Goal: Transaction & Acquisition: Purchase product/service

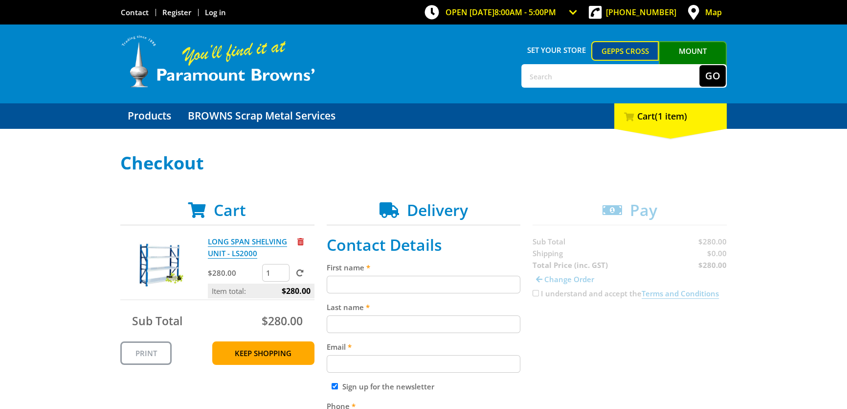
click at [423, 279] on input "First name" at bounding box center [424, 284] width 194 height 18
type input "Chris"
type input "Carr"
type input "chris@retooling.com.au"
type input "0883495882"
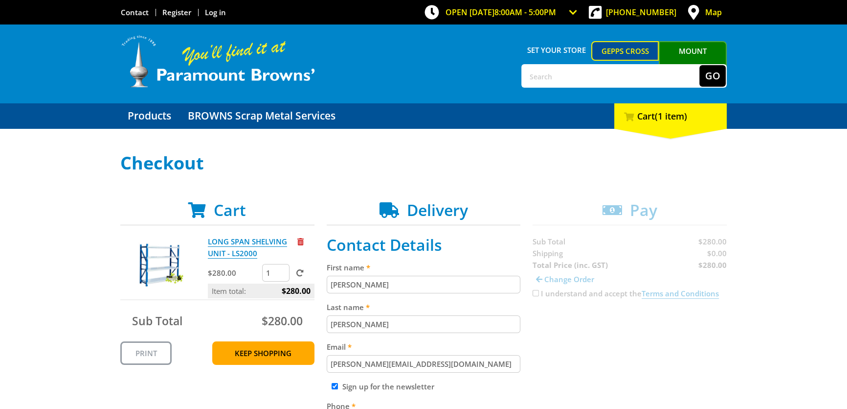
type input "RE Tooling"
type input "12 McGowan Street, Unit 8,, Unit 8, Unit 8"
type input "POORAKA"
type input "5095"
select select "SA"
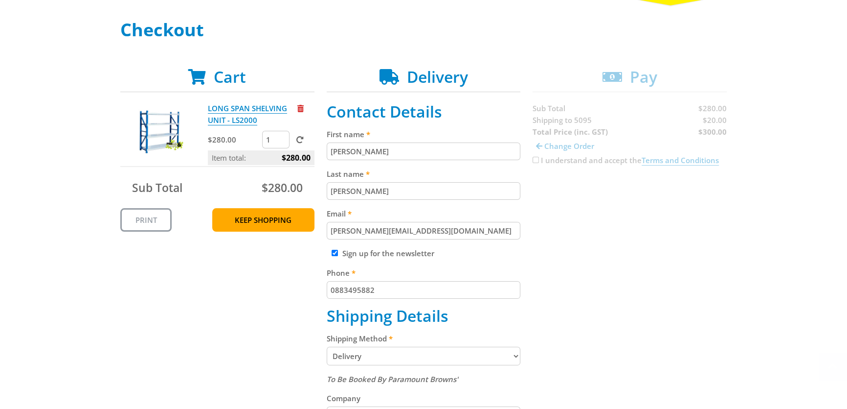
scroll to position [267, 0]
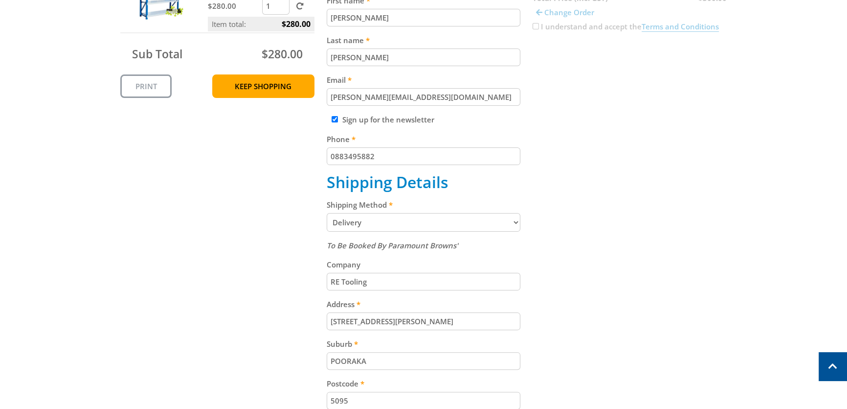
click at [504, 323] on input "12 McGowan Street, Unit 8,, Unit 8, Unit 8" at bounding box center [424, 321] width 194 height 18
type input "12 McGowan Street, Unit 8,"
click at [597, 315] on div "Cart LONG SPAN SHELVING UNIT - LS2000 $280.00 1 Item total: $280.00 Sub Total $…" at bounding box center [423, 247] width 607 height 626
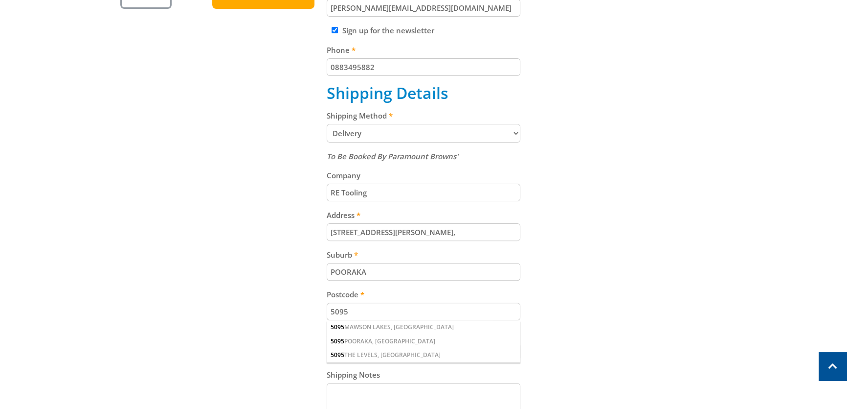
scroll to position [445, 0]
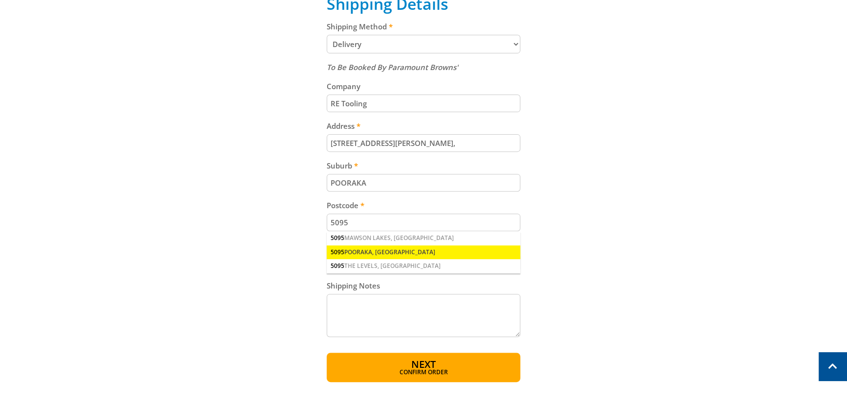
click at [370, 256] on div "5095 POORAKA, SA" at bounding box center [424, 252] width 194 height 14
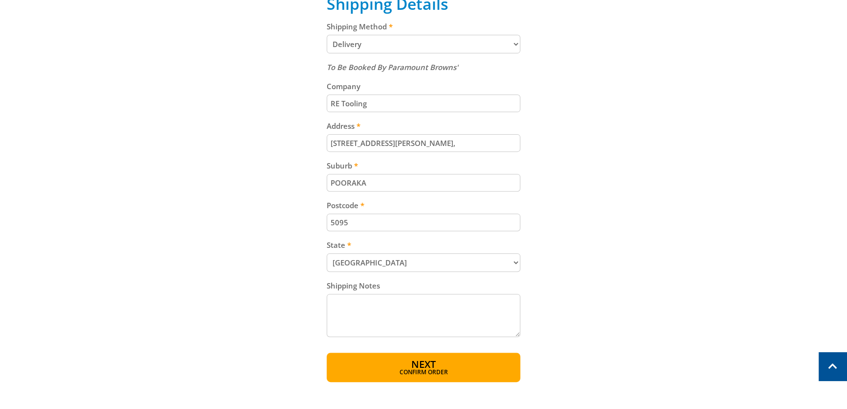
paste textarea "PO-00823967"
type textarea "PO-00823967"
click at [425, 370] on span "Next" at bounding box center [424, 363] width 24 height 13
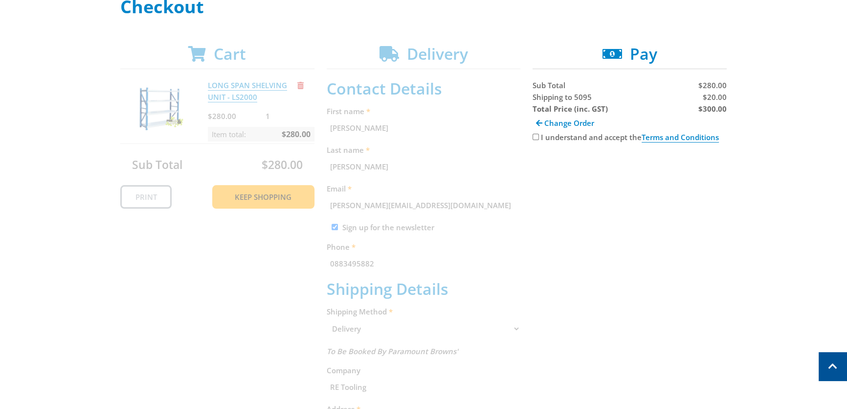
scroll to position [0, 0]
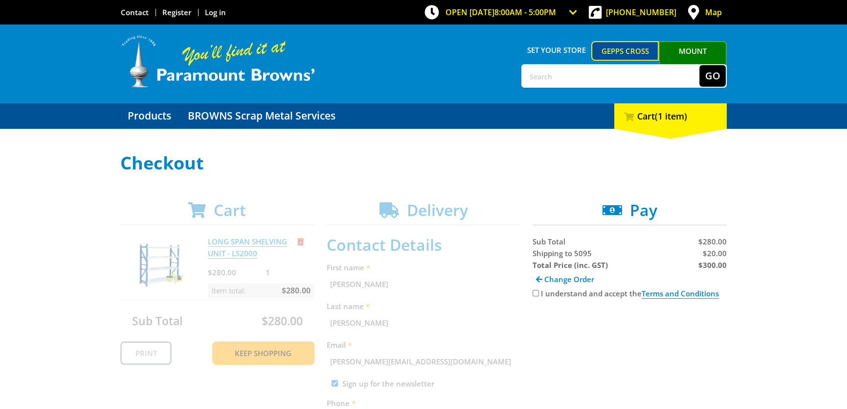
click at [533, 294] on input "I understand and accept the Terms and Conditions" at bounding box center [536, 293] width 6 height 6
checkbox input "true"
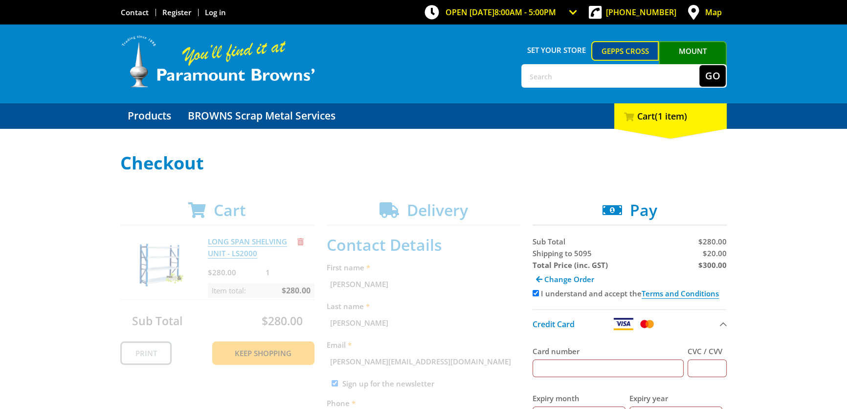
scroll to position [133, 0]
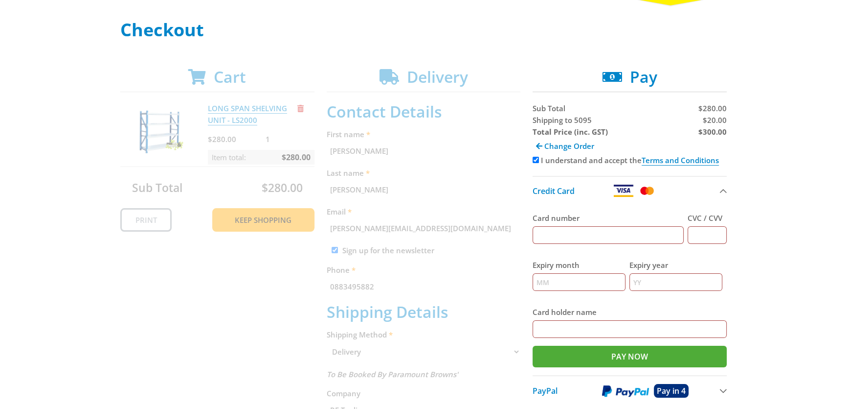
click at [616, 232] on input "Card number" at bounding box center [608, 235] width 151 height 18
type input "4336875736557036"
type input "10"
type input "2026"
type input "RE Tooling"
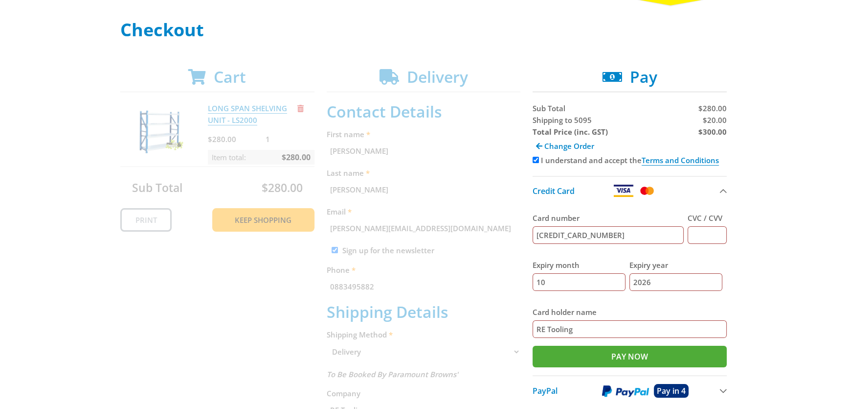
click at [703, 235] on input "CVC / CVV" at bounding box center [707, 235] width 39 height 18
type input "545"
click at [617, 355] on input "Pay Now" at bounding box center [630, 356] width 194 height 22
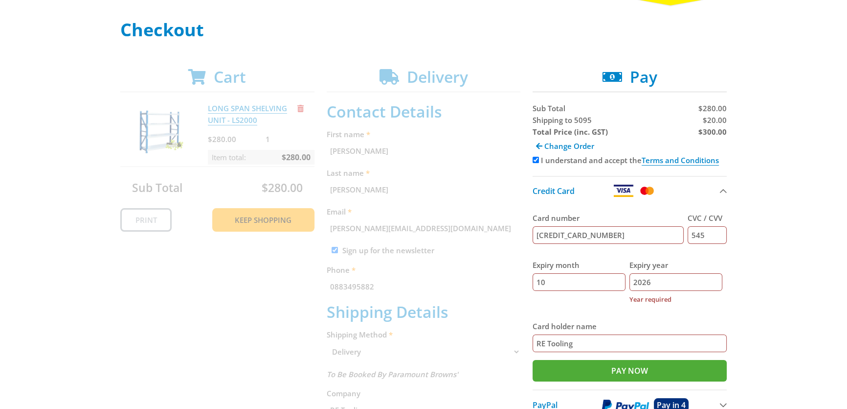
click at [674, 275] on input "2026" at bounding box center [676, 282] width 93 height 18
type input "2"
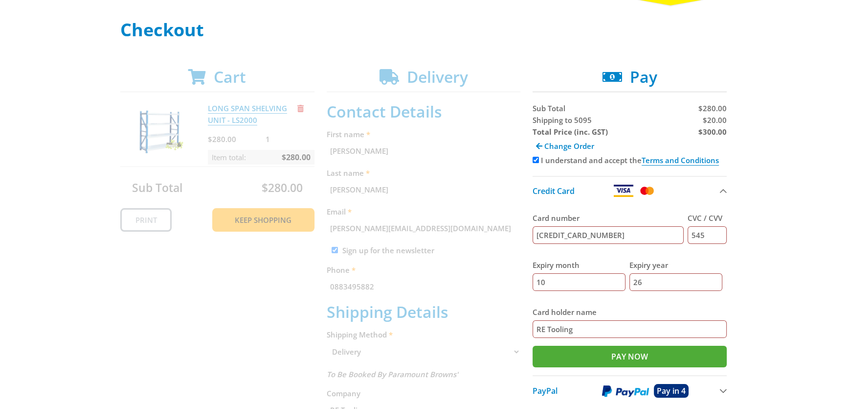
type input "26"
click at [753, 319] on div "Select your Delivery Method Personal Pick up Available in 5 days Courier Pick u…" at bounding box center [423, 351] width 847 height 663
click at [633, 356] on input "Pay Now" at bounding box center [630, 356] width 194 height 22
type input "Paying..."
